Goal: Transaction & Acquisition: Subscribe to service/newsletter

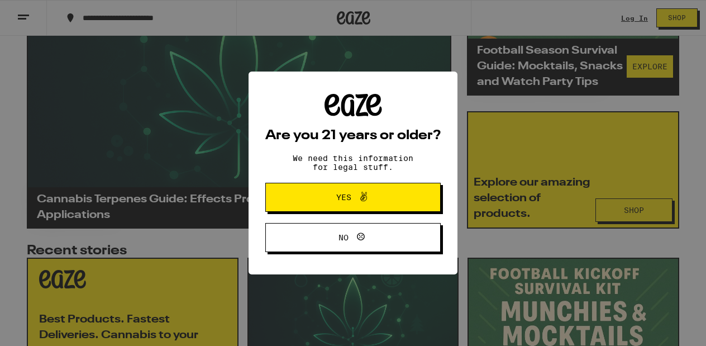
click at [350, 209] on button "Yes" at bounding box center [352, 197] width 175 height 29
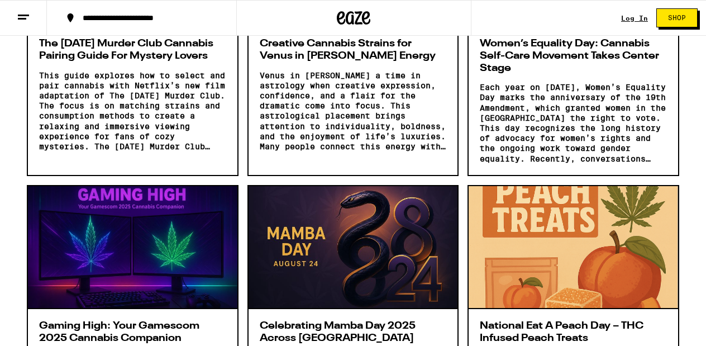
scroll to position [1274, 0]
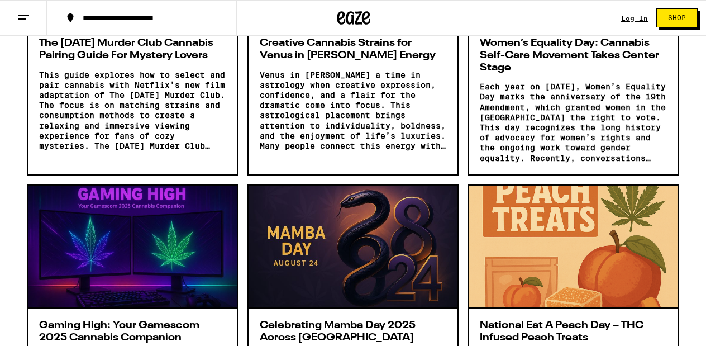
click at [349, 253] on div at bounding box center [352, 246] width 209 height 123
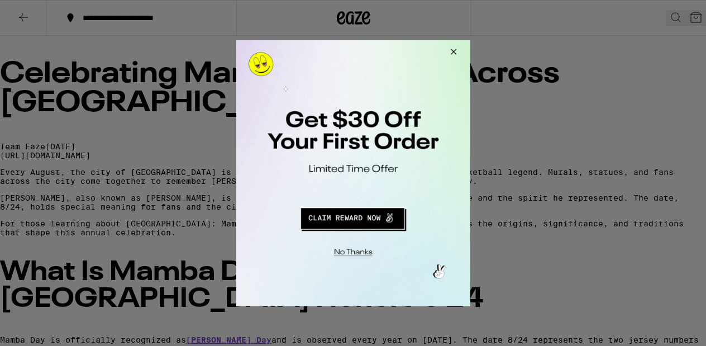
click at [342, 218] on button "Redirect to URL" at bounding box center [352, 216] width 194 height 27
